Goal: Find specific page/section: Find specific page/section

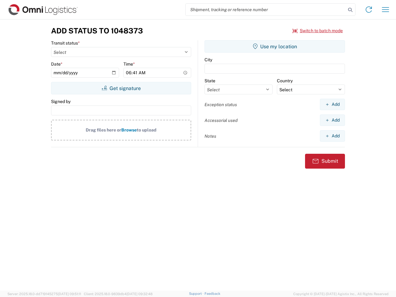
click at [266, 10] on input "search" at bounding box center [265, 10] width 160 height 12
click at [350, 10] on icon at bounding box center [350, 10] width 9 height 9
click at [368, 10] on icon at bounding box center [369, 10] width 10 height 10
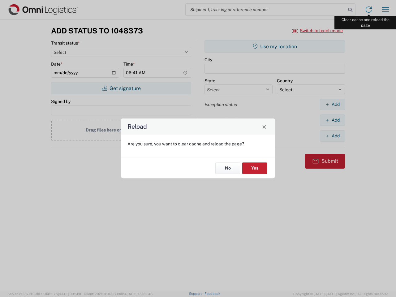
click at [385, 10] on div "Reload Are you sure, you want to clear cache and reload the page? No Yes" at bounding box center [198, 148] width 396 height 297
click at [317, 31] on div "Reload Are you sure, you want to clear cache and reload the page? No Yes" at bounding box center [198, 148] width 396 height 297
click at [121, 88] on div "Reload Are you sure, you want to clear cache and reload the page? No Yes" at bounding box center [198, 148] width 396 height 297
click at [274, 46] on div "Reload Are you sure, you want to clear cache and reload the page? No Yes" at bounding box center [198, 148] width 396 height 297
click at [332, 104] on div "Reload Are you sure, you want to clear cache and reload the page? No Yes" at bounding box center [198, 148] width 396 height 297
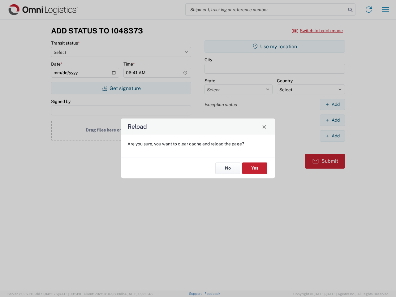
click at [332, 120] on div "Reload Are you sure, you want to clear cache and reload the page? No Yes" at bounding box center [198, 148] width 396 height 297
click at [332, 136] on div "Reload Are you sure, you want to clear cache and reload the page? No Yes" at bounding box center [198, 148] width 396 height 297
